Goal: Task Accomplishment & Management: Manage account settings

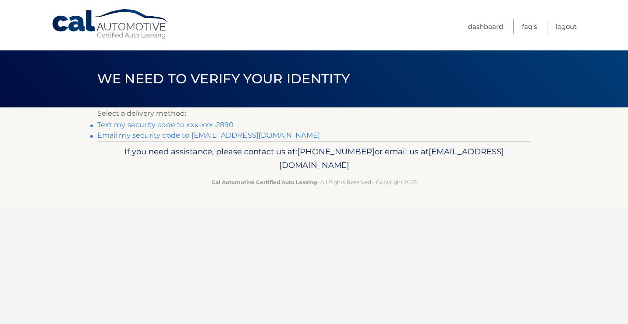
click at [192, 127] on link "Text my security code to xxx-xxx-2890" at bounding box center [165, 125] width 137 height 8
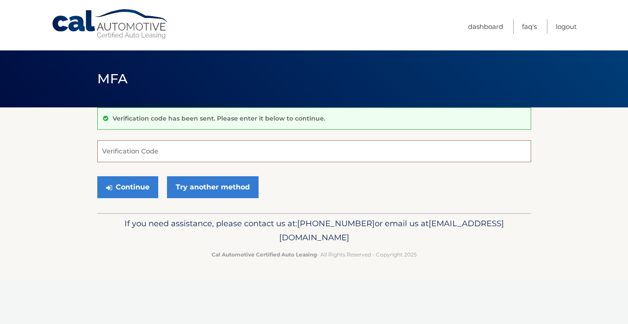
click at [178, 159] on input "Verification Code" at bounding box center [314, 151] width 434 height 22
type input "158891"
click at [135, 181] on button "Continue" at bounding box center [127, 187] width 61 height 22
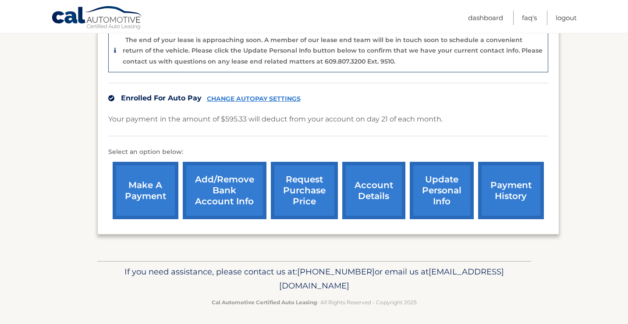
scroll to position [223, 0]
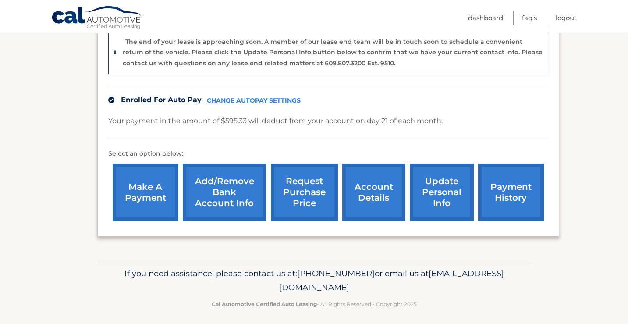
click at [249, 100] on link "CHANGE AUTOPAY SETTINGS" at bounding box center [254, 100] width 94 height 7
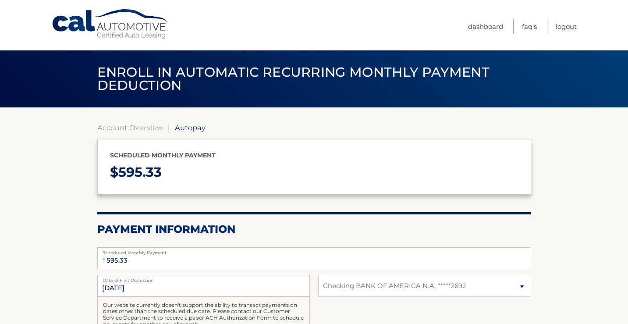
select select "N2M2MzRkNzEtNzZkYi00YTE1LTk0MzItZDAxNDgwNWMwNmVl"
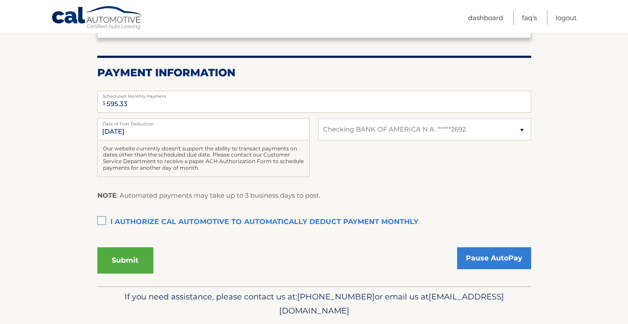
scroll to position [157, 0]
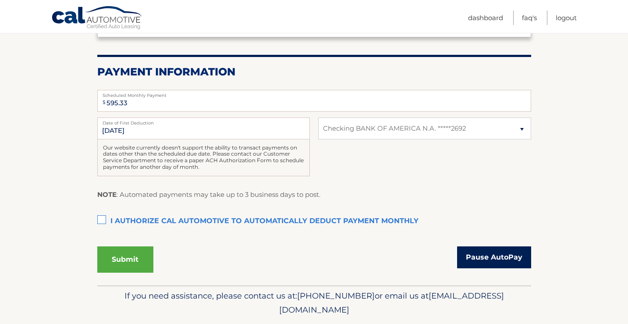
click at [510, 257] on link "Pause AutoPay" at bounding box center [494, 257] width 74 height 22
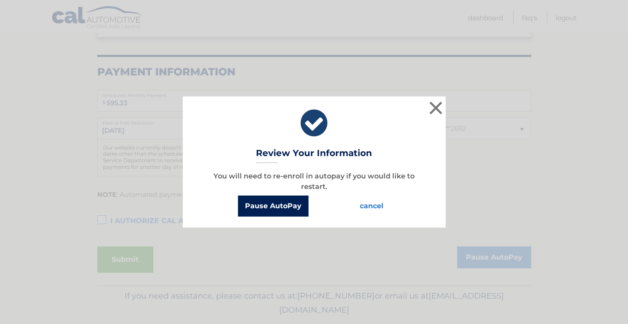
click at [276, 202] on button "Pause AutoPay" at bounding box center [273, 206] width 71 height 21
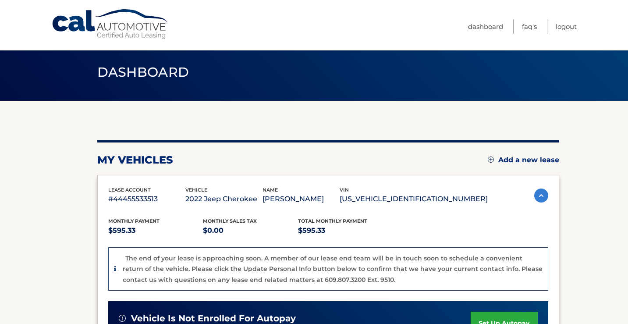
scroll to position [5, 0]
